Goal: Transaction & Acquisition: Subscribe to service/newsletter

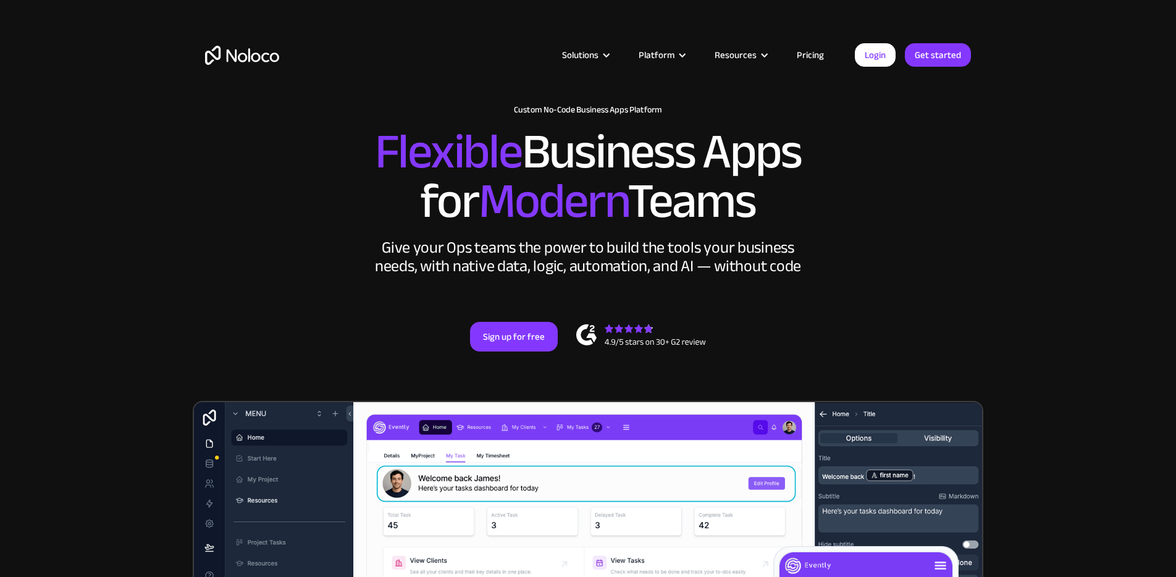
click at [802, 54] on link "Pricing" at bounding box center [810, 55] width 58 height 16
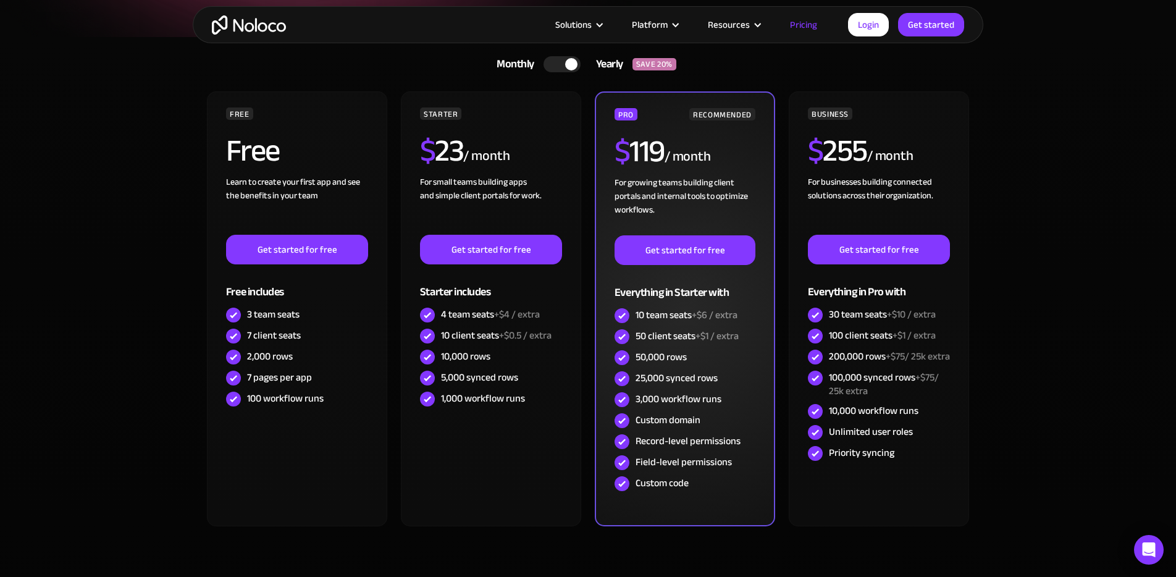
scroll to position [237, 0]
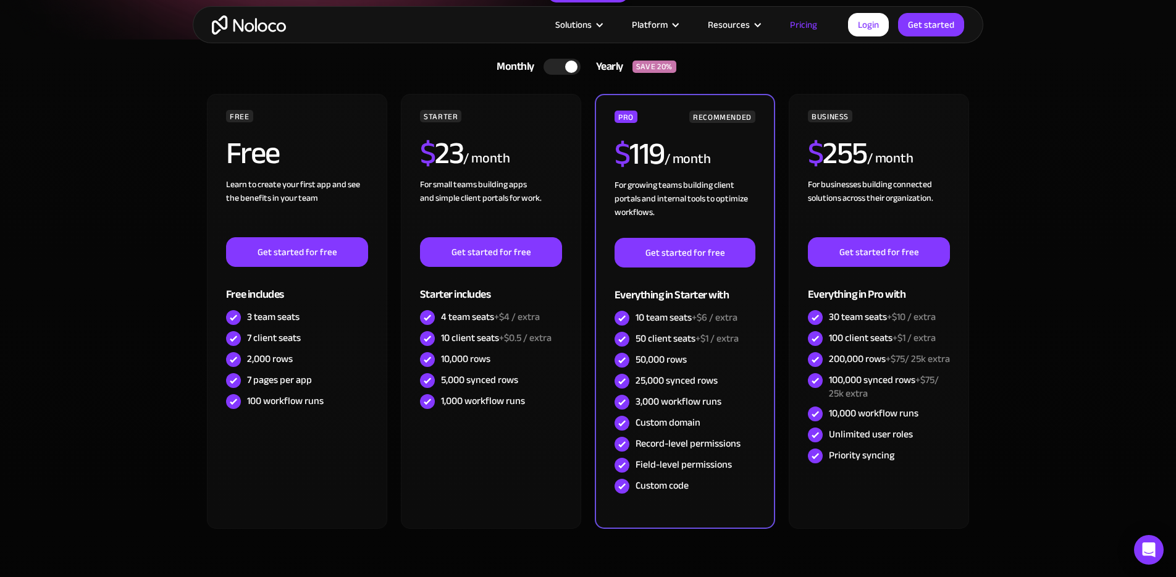
click at [551, 65] on div at bounding box center [561, 67] width 37 height 16
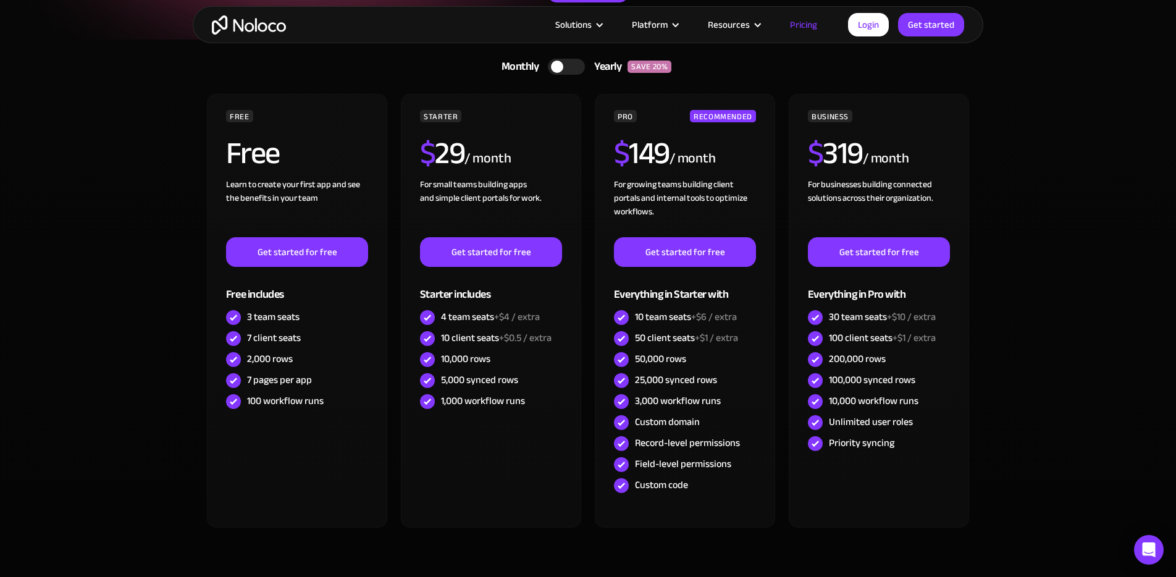
click at [579, 65] on div at bounding box center [566, 67] width 37 height 16
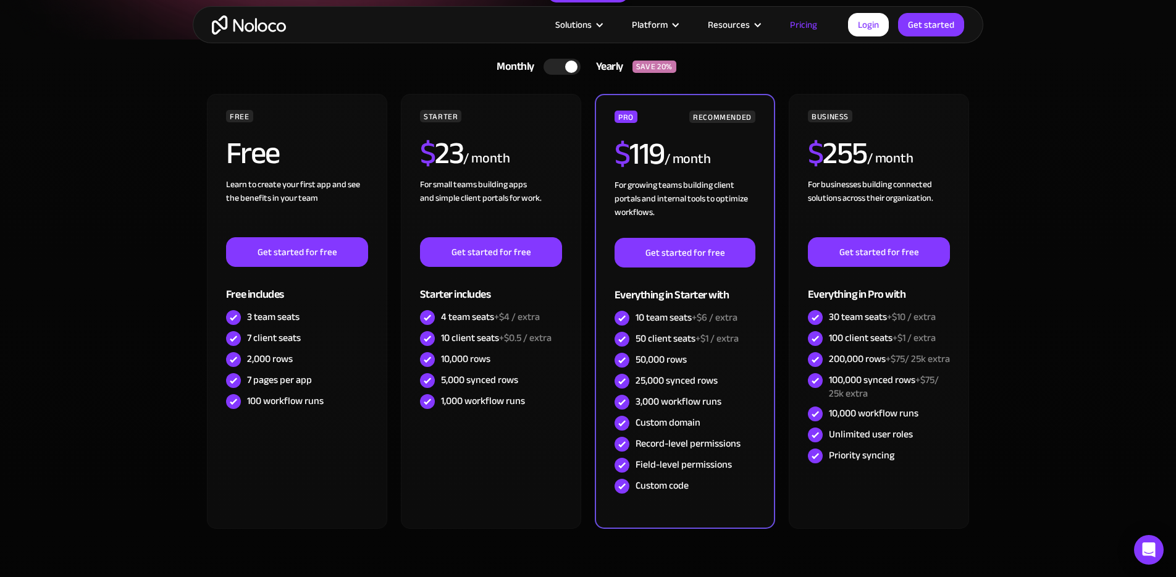
click at [553, 67] on div at bounding box center [561, 67] width 37 height 16
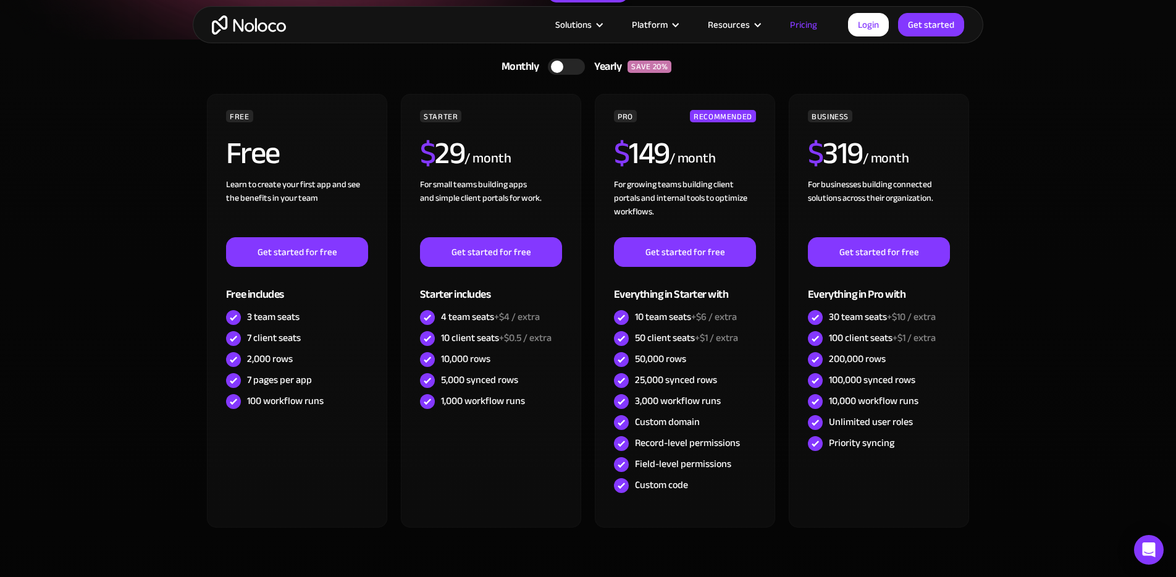
click at [573, 61] on div at bounding box center [566, 67] width 37 height 16
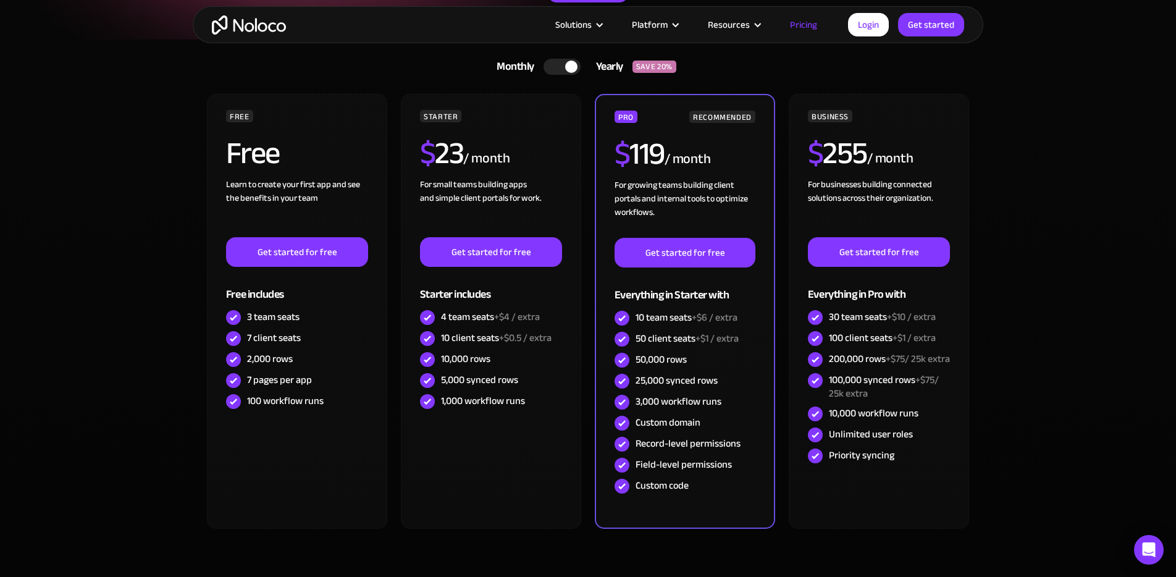
click at [546, 66] on div at bounding box center [561, 67] width 37 height 16
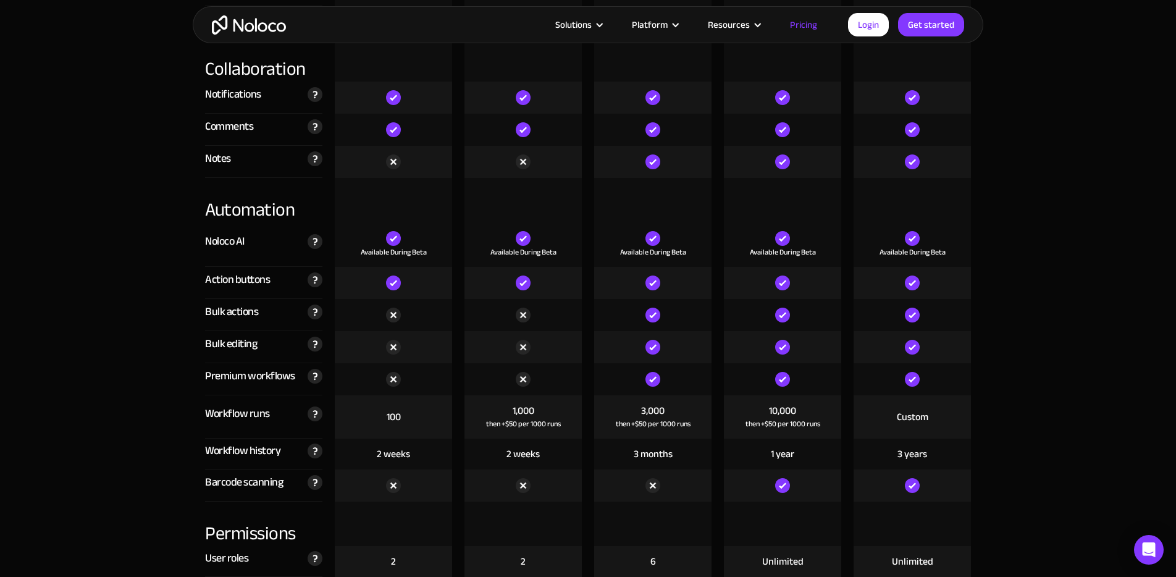
scroll to position [2178, 0]
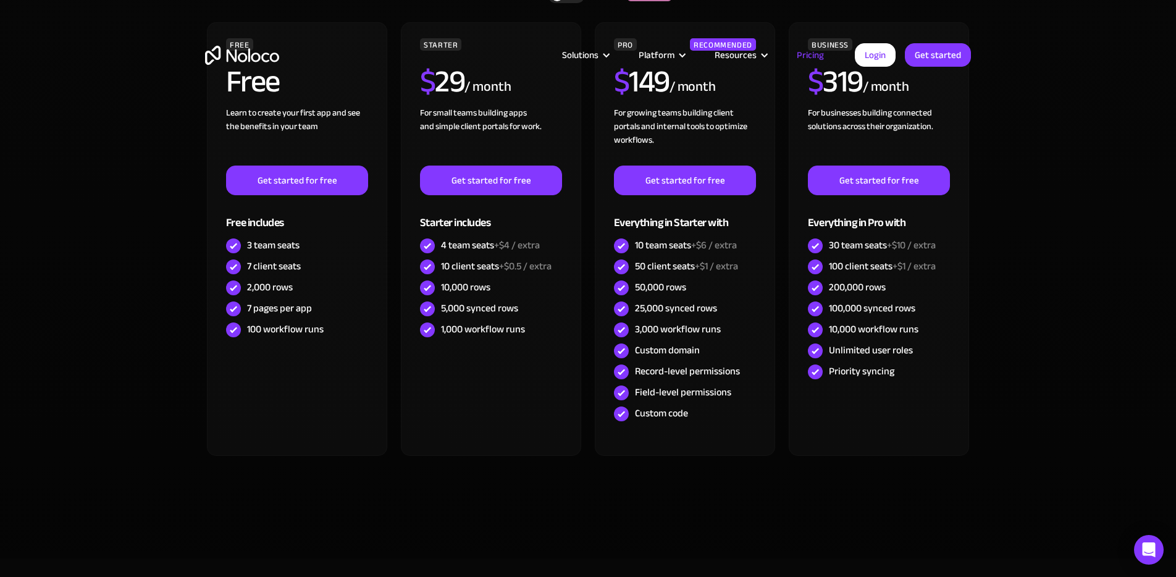
scroll to position [0, 0]
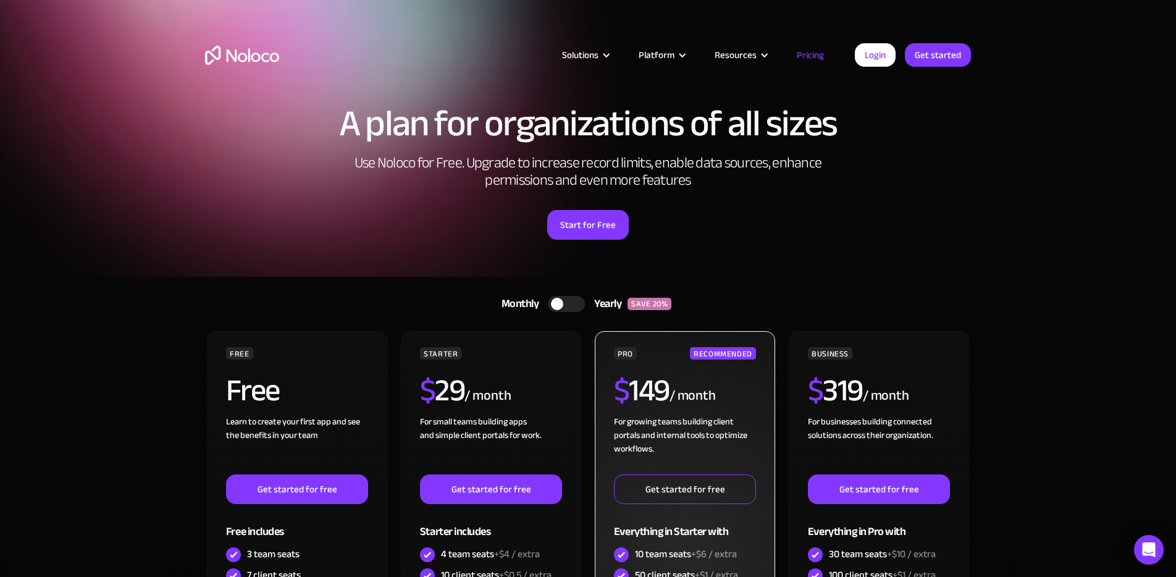
click at [692, 493] on link "Get started for free" at bounding box center [685, 489] width 142 height 30
